Goal: Task Accomplishment & Management: Manage account settings

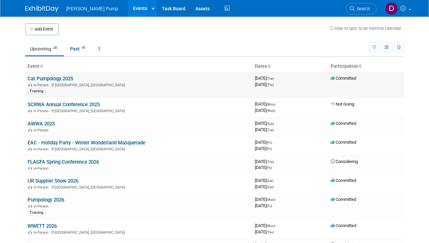
click at [50, 85] on span "In-Person" at bounding box center [42, 85] width 17 height 4
click at [46, 77] on link "Cat Pumpology 2025" at bounding box center [51, 79] width 46 height 6
click at [0, 0] on div at bounding box center [0, 0] width 0 height 0
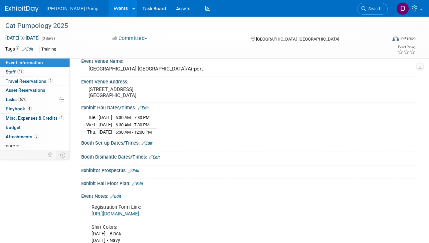
scroll to position [100, 0]
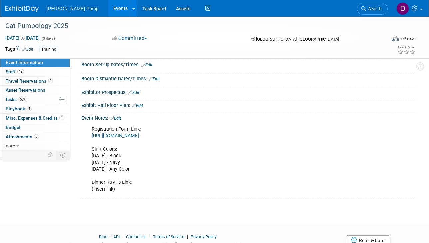
click at [139, 134] on link "https://docs.google.com/spreadsheets/d/1F5aeDXCvskBUoCl8osifMppLf7ZovcyBcaisutv…" at bounding box center [115, 136] width 48 height 6
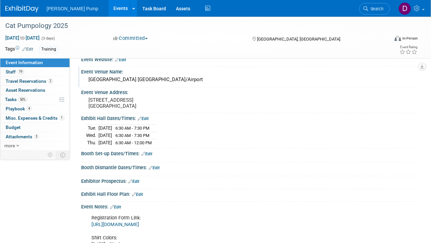
scroll to position [0, 0]
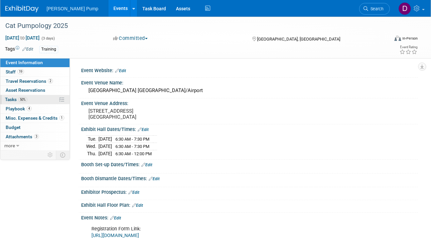
click at [9, 98] on span "Tasks 50%" at bounding box center [16, 99] width 22 height 5
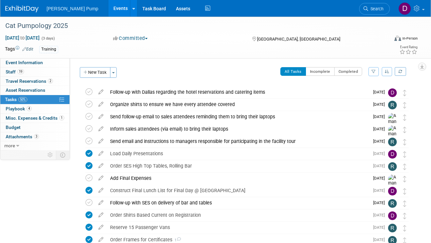
click at [371, 73] on button "button" at bounding box center [373, 71] width 10 height 9
click at [370, 92] on select "-- Select Assignee -- All unassigned tasks Assigned to me Allan Curry Amanda Sm…" at bounding box center [346, 92] width 55 height 9
click at [369, 94] on select "-- Select Assignee -- All unassigned tasks Assigned to me Allan Curry Amanda Sm…" at bounding box center [346, 92] width 55 height 9
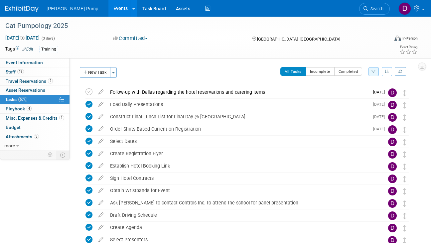
click at [374, 70] on icon "button" at bounding box center [373, 72] width 4 height 4
click at [371, 91] on select "-- Select Assignee -- All unassigned tasks Assigned to me Allan Curry Amanda Sm…" at bounding box center [346, 92] width 55 height 9
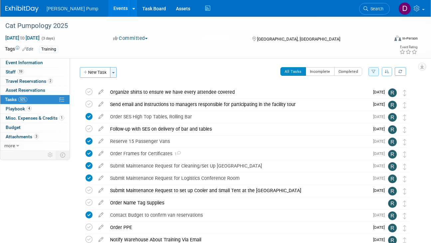
click at [114, 75] on button "Toggle Dropdown" at bounding box center [113, 72] width 7 height 11
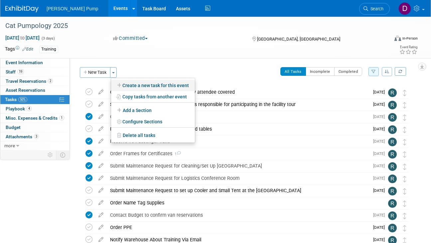
click at [138, 85] on link "Create a new task for this event" at bounding box center [153, 85] width 84 height 11
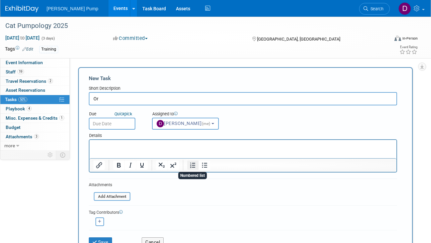
type input "O"
type input "Compile shirts based on registration"
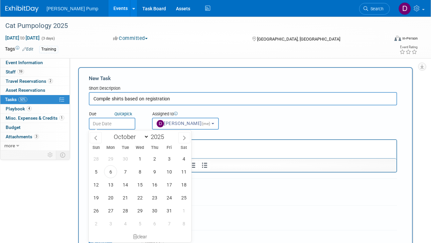
click at [122, 124] on input "text" at bounding box center [112, 124] width 47 height 12
click at [168, 171] on span "10" at bounding box center [169, 171] width 13 height 13
type input "Oct 10, 2025"
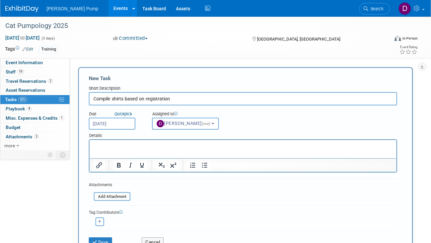
click at [173, 96] on input "Compile shirts based on registration" at bounding box center [243, 98] width 308 height 13
click at [210, 98] on input "Compile shirts based on registration and follow-up with Mid" at bounding box center [243, 98] width 308 height 13
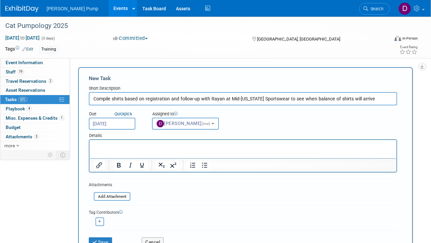
type input "Compile shirts based on registration and follow-up with Rayan at Mid-Florida Sp…"
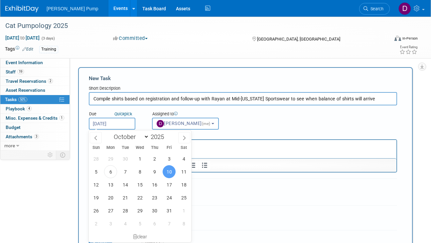
click at [113, 122] on input "Oct 10, 2025" at bounding box center [112, 124] width 47 height 12
click at [142, 171] on span "8" at bounding box center [139, 171] width 13 height 13
type input "Oct 8, 2025"
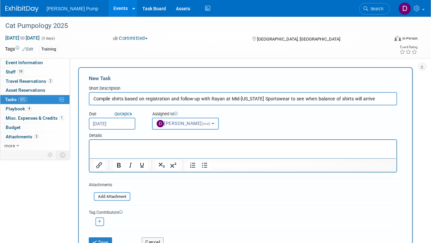
click at [198, 124] on button "Del Ritz (me)" at bounding box center [185, 124] width 67 height 12
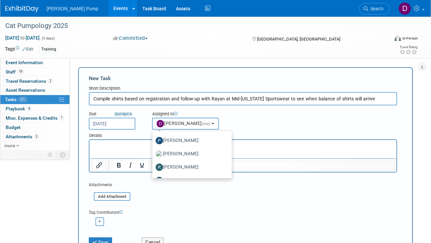
scroll to position [308, 0]
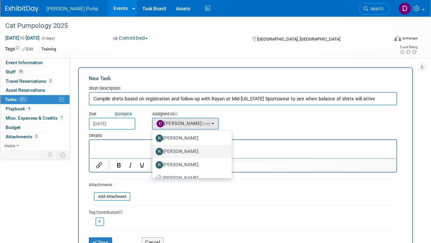
click at [184, 154] on label "Robert Lega" at bounding box center [191, 151] width 70 height 11
click at [153, 153] on input "Robert Lega" at bounding box center [151, 151] width 4 height 4
select select "692cc508-6126-42a2-8db1-a4700429aaa8"
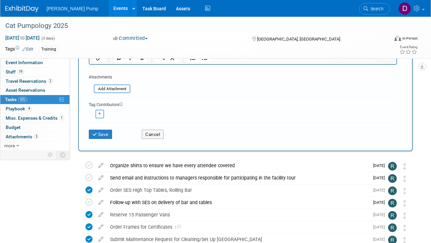
scroll to position [133, 0]
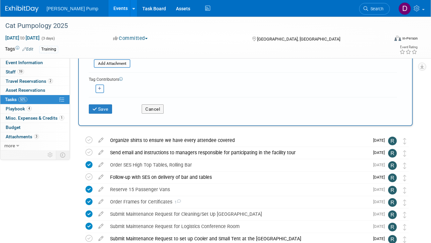
click at [99, 87] on icon "button" at bounding box center [99, 89] width 3 height 4
select select
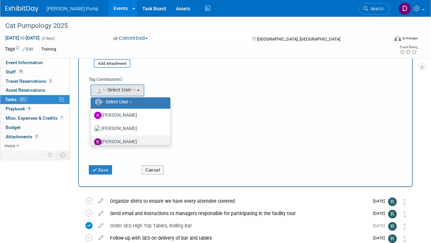
scroll to position [33, 0]
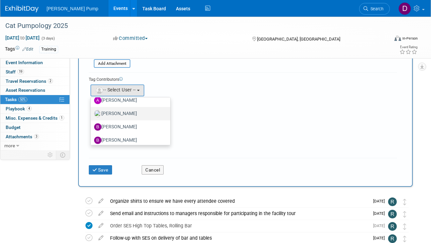
click at [120, 116] on label "Amanda Smith" at bounding box center [129, 113] width 70 height 11
click at [92, 115] on input "Amanda Smith" at bounding box center [89, 113] width 4 height 4
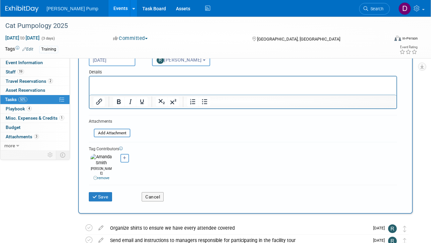
scroll to position [0, 0]
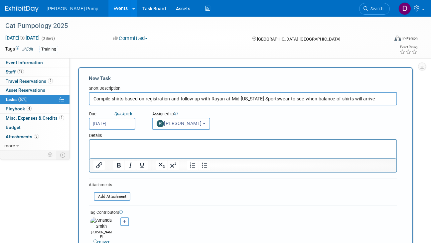
click at [362, 97] on input "Compile shirts based on registration and follow-up with Rayan at Mid-Florida Sp…" at bounding box center [243, 98] width 308 height 13
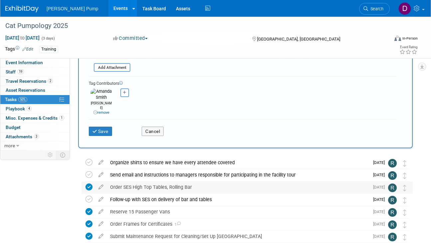
scroll to position [133, 0]
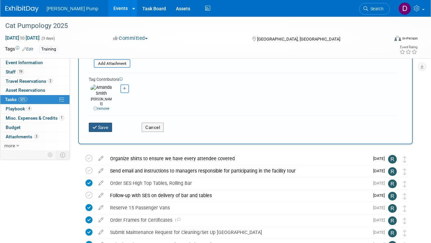
type input "Compile shirts based on registration and follow-up with Rayan at Mid-Florida Sp…"
click at [100, 123] on button "Save" at bounding box center [100, 127] width 23 height 9
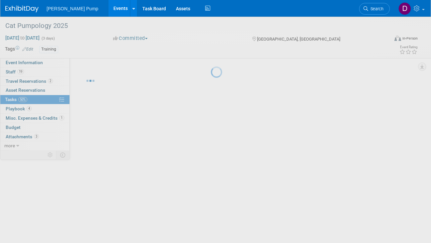
scroll to position [0, 0]
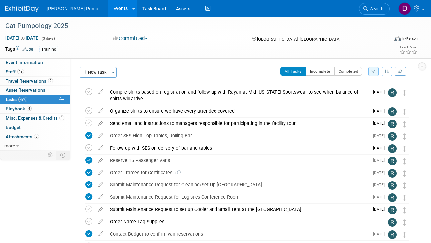
click at [11, 98] on span "Tasks 49%" at bounding box center [16, 99] width 22 height 5
click at [372, 71] on icon "button" at bounding box center [373, 72] width 4 height 4
click at [371, 92] on select "-- Select Assignee -- All unassigned tasks Assigned to me Allan Curry Amanda Sm…" at bounding box center [346, 92] width 55 height 9
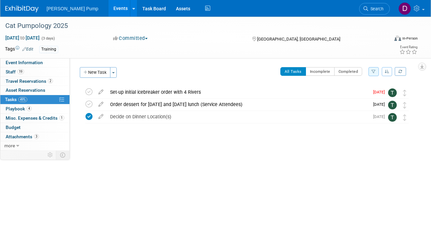
click at [375, 72] on icon "button" at bounding box center [373, 72] width 4 height 4
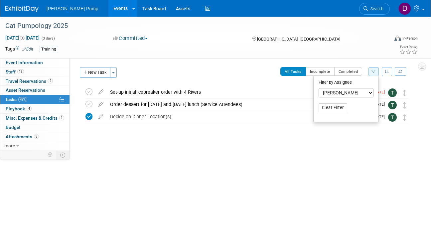
click at [370, 92] on select "-- Select Assignee -- All unassigned tasks Assigned to me Allan Curry Amanda Sm…" at bounding box center [346, 92] width 55 height 9
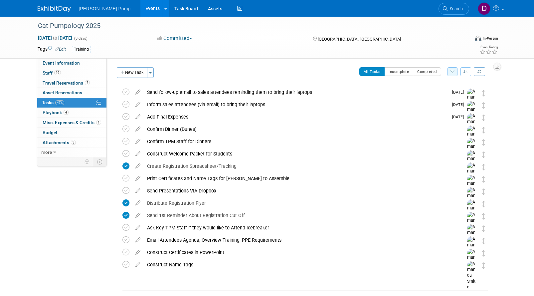
click at [429, 71] on icon "button" at bounding box center [452, 72] width 4 height 4
click at [429, 93] on select "-- Select Assignee -- All unassigned tasks Assigned to me Allan Curry Amanda Sm…" at bounding box center [424, 92] width 55 height 9
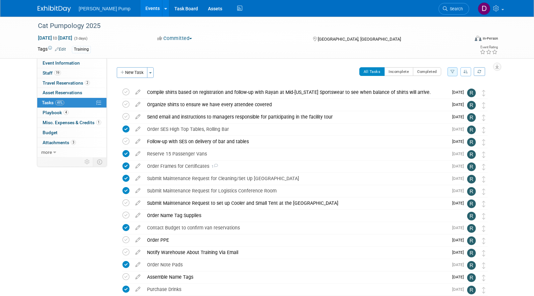
click at [429, 70] on icon "button" at bounding box center [452, 72] width 4 height 4
click at [429, 93] on select "-- Select Assignee -- All unassigned tasks Assigned to me Allan Curry Amanda Sm…" at bounding box center [424, 92] width 55 height 9
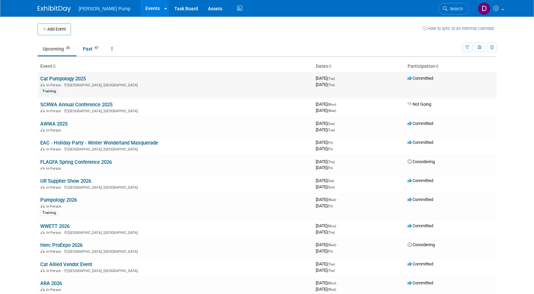
click at [74, 79] on link "Cat Pumpology 2025" at bounding box center [63, 79] width 46 height 6
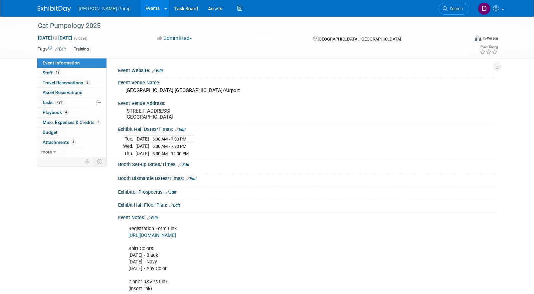
click at [176, 235] on link "https://docs.google.com/spreadsheets/d/1F5aeDXCvskBUoCl8osifMppLf7ZovcyBcaisutv…" at bounding box center [152, 236] width 48 height 6
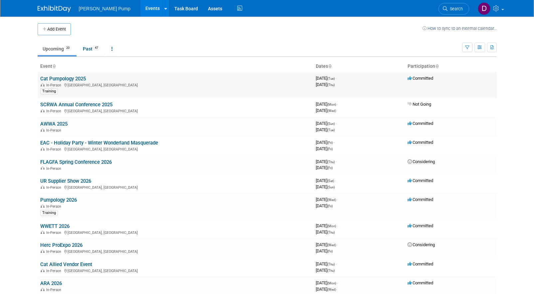
click at [49, 74] on td "Cat Pumpology 2025 In-Person [GEOGRAPHIC_DATA], [GEOGRAPHIC_DATA] Training" at bounding box center [175, 85] width 275 height 26
drag, startPoint x: 49, startPoint y: 74, endPoint x: 55, endPoint y: 96, distance: 23.4
click at [55, 99] on td "SCRWA Annual Conference 2025 In-Person [GEOGRAPHIC_DATA], [GEOGRAPHIC_DATA]" at bounding box center [175, 107] width 275 height 19
click at [55, 83] on span "In-Person" at bounding box center [54, 85] width 17 height 4
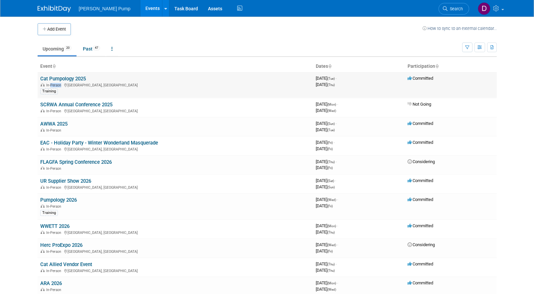
click at [55, 83] on span "In-Person" at bounding box center [54, 85] width 17 height 4
drag, startPoint x: 55, startPoint y: 83, endPoint x: 55, endPoint y: 79, distance: 4.0
click at [55, 79] on link "Cat Pumpology 2025" at bounding box center [63, 79] width 46 height 6
click at [70, 78] on link "Cat Pumpology 2025" at bounding box center [63, 79] width 46 height 6
click at [0, 0] on div at bounding box center [0, 0] width 0 height 0
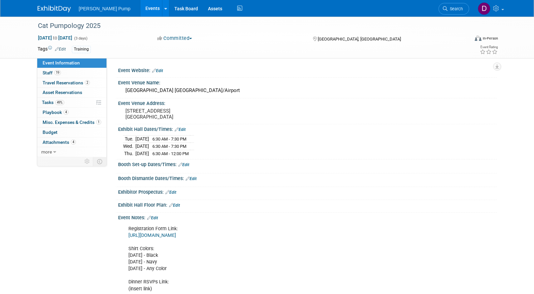
click at [176, 234] on link "https://docs.google.com/spreadsheets/d/1F5aeDXCvskBUoCl8osifMppLf7ZovcyBcaisutv…" at bounding box center [152, 236] width 48 height 6
